Goal: Task Accomplishment & Management: Use online tool/utility

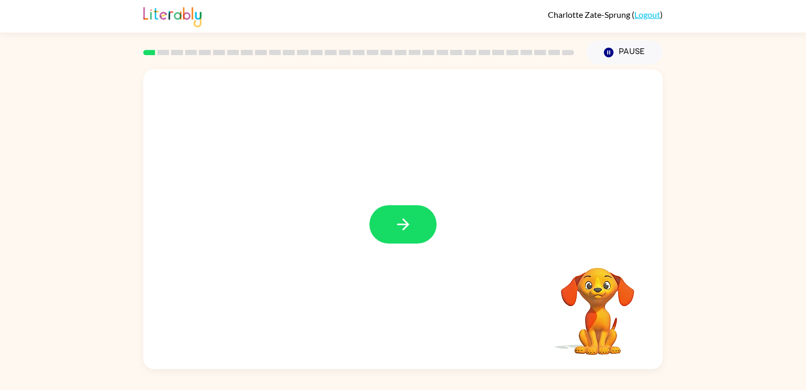
click at [400, 220] on icon "button" at bounding box center [403, 224] width 18 height 18
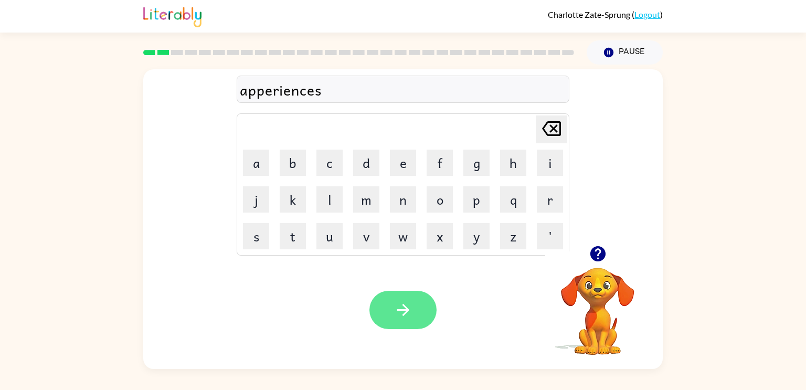
click at [406, 312] on icon "button" at bounding box center [403, 310] width 12 height 12
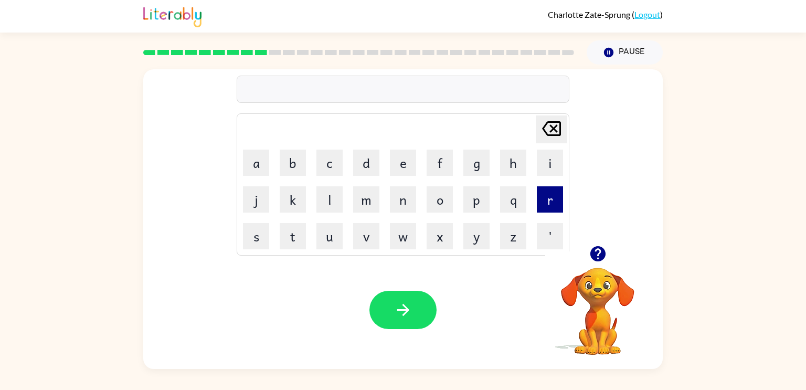
click at [547, 196] on button "r" at bounding box center [550, 199] width 26 height 26
click at [403, 169] on button "e" at bounding box center [403, 163] width 26 height 26
click at [330, 164] on button "c" at bounding box center [330, 163] width 26 height 26
click at [266, 172] on button "a" at bounding box center [256, 163] width 26 height 26
click at [477, 205] on button "p" at bounding box center [477, 199] width 26 height 26
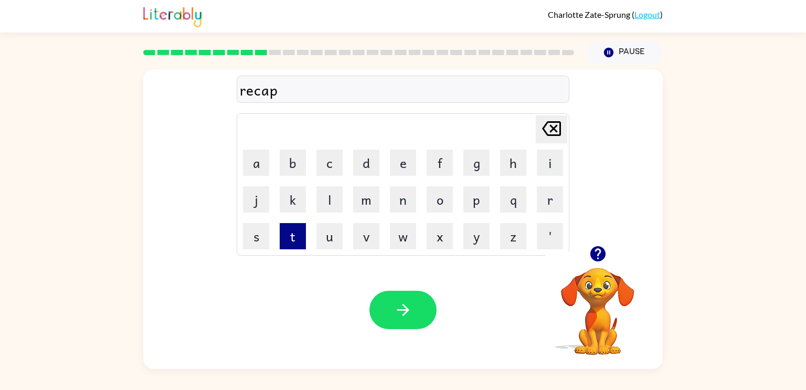
click at [299, 242] on button "t" at bounding box center [293, 236] width 26 height 26
click at [334, 169] on button "c" at bounding box center [330, 163] width 26 height 26
click at [505, 167] on button "h" at bounding box center [513, 163] width 26 height 26
click at [410, 163] on button "e" at bounding box center [403, 163] width 26 height 26
type button "e"
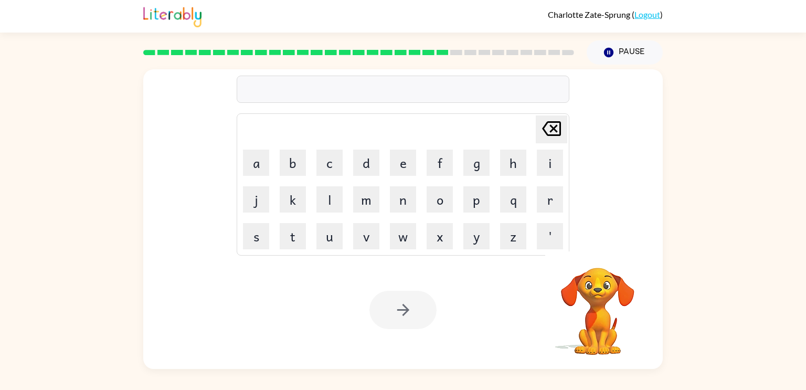
click at [371, 100] on div at bounding box center [403, 89] width 333 height 27
click at [258, 242] on button "s" at bounding box center [256, 236] width 26 height 26
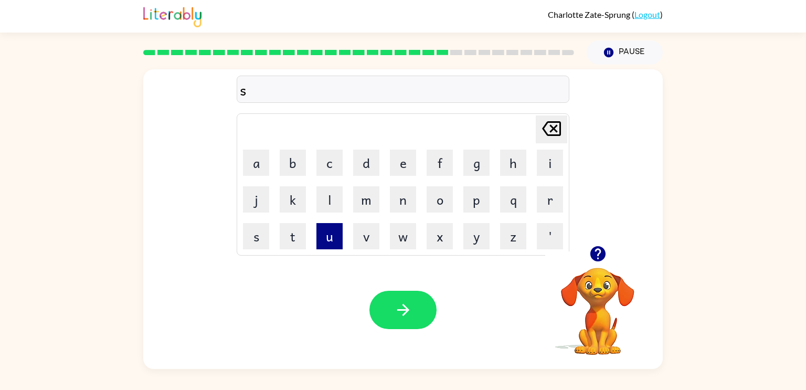
click at [326, 243] on button "u" at bounding box center [330, 236] width 26 height 26
click at [256, 240] on button "s" at bounding box center [256, 236] width 26 height 26
click at [288, 237] on button "t" at bounding box center [293, 236] width 26 height 26
click at [254, 166] on button "a" at bounding box center [256, 163] width 26 height 26
click at [544, 166] on button "i" at bounding box center [550, 163] width 26 height 26
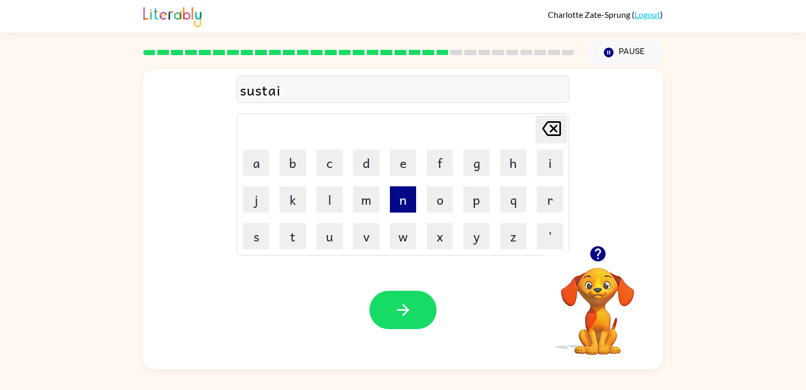
click at [401, 199] on button "n" at bounding box center [403, 199] width 26 height 26
click at [395, 311] on icon "button" at bounding box center [403, 310] width 18 height 18
click at [597, 269] on video "Your browser must support playing .mp4 files to use Literably. Please try using…" at bounding box center [597, 303] width 105 height 105
click at [598, 254] on icon "button" at bounding box center [598, 254] width 18 height 18
